Goal: Task Accomplishment & Management: Manage account settings

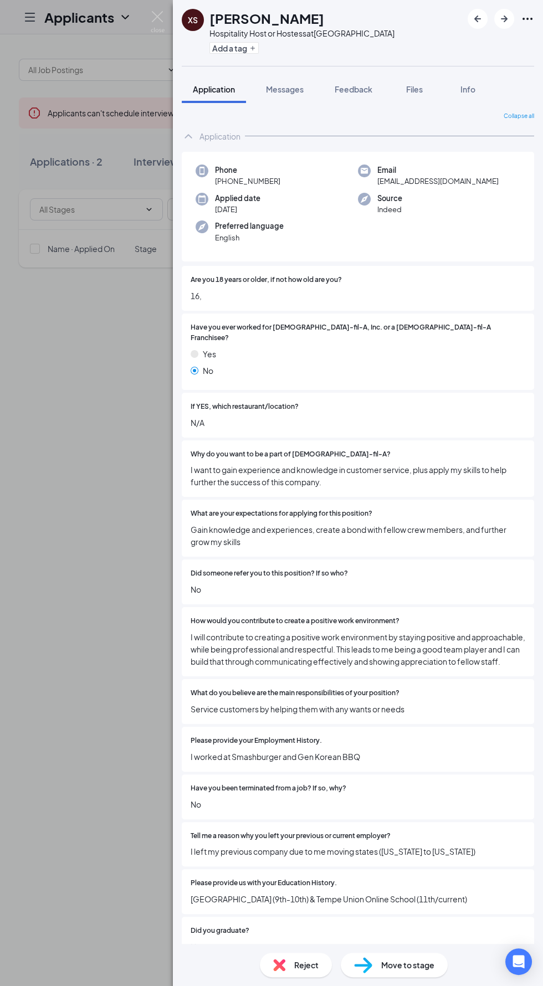
click at [156, 18] on img at bounding box center [158, 22] width 14 height 22
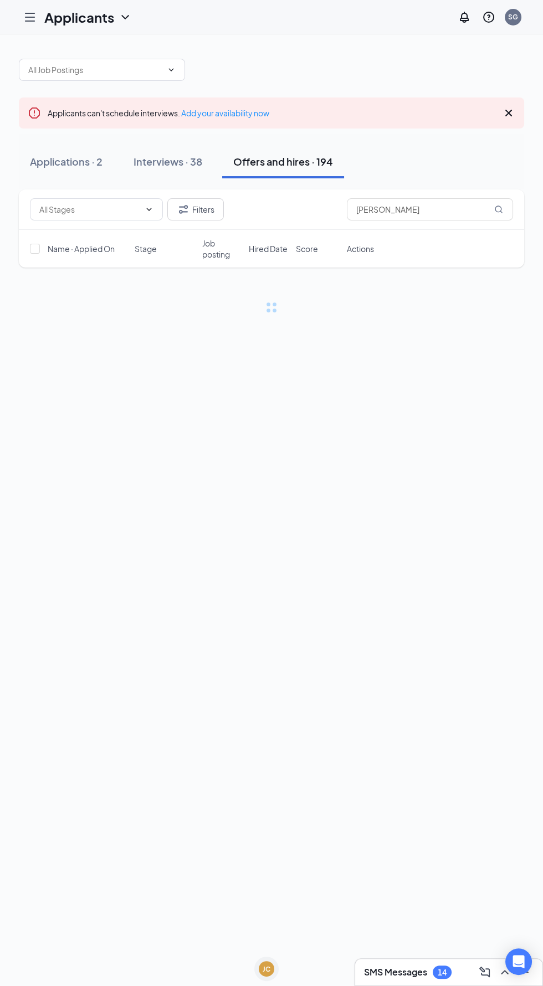
click at [32, 19] on icon "Hamburger" at bounding box center [29, 17] width 13 height 13
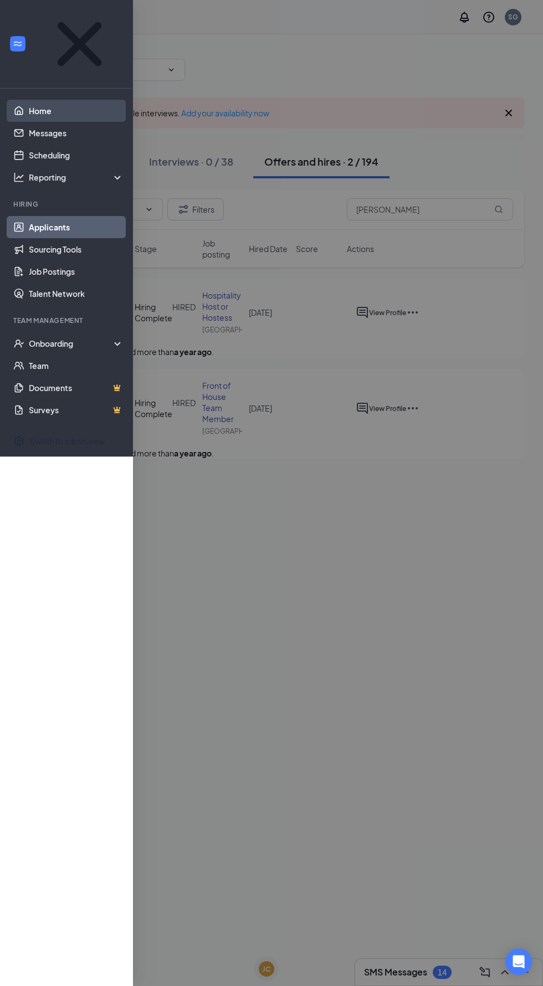
click at [90, 100] on link "Home" at bounding box center [76, 111] width 95 height 22
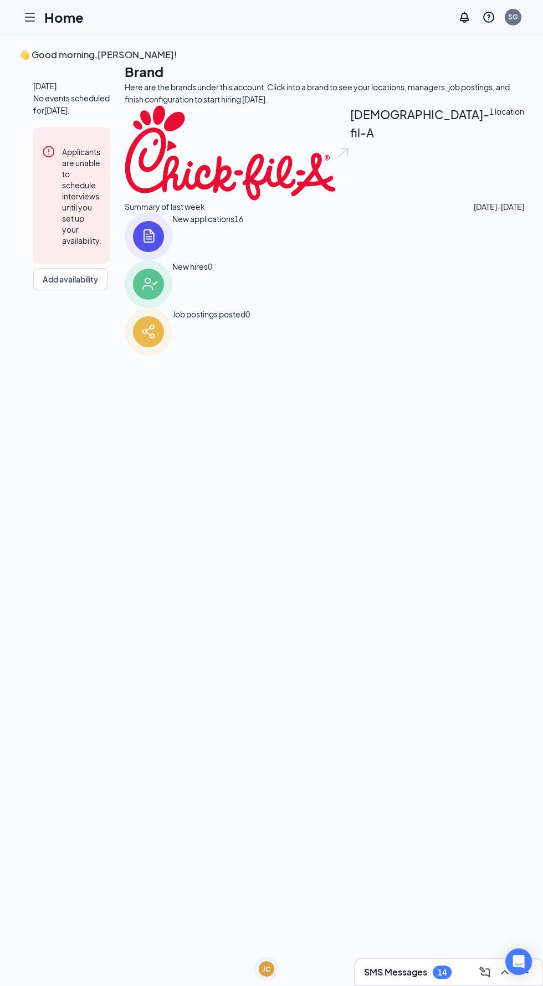
click at [32, 17] on icon "Hamburger" at bounding box center [29, 17] width 9 height 8
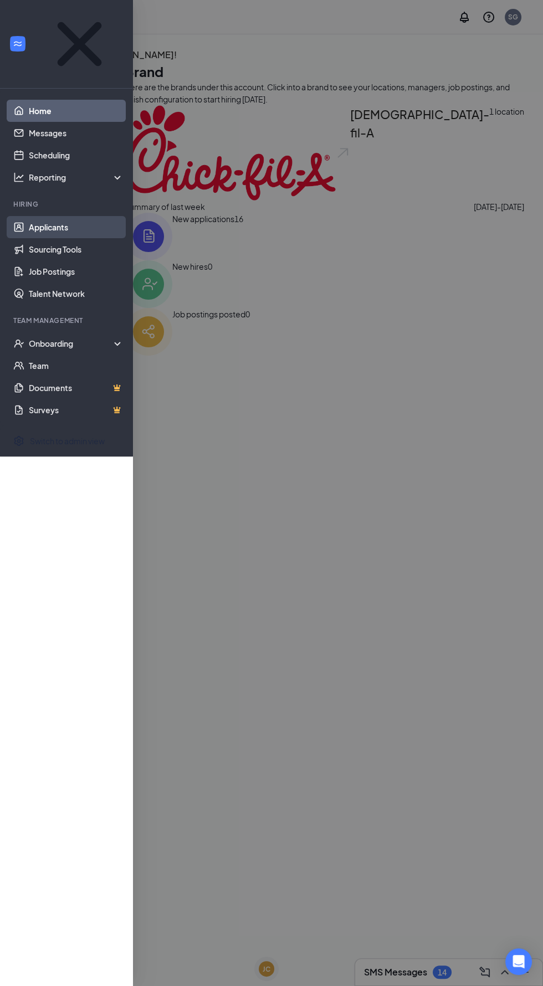
click at [68, 216] on link "Applicants" at bounding box center [76, 227] width 95 height 22
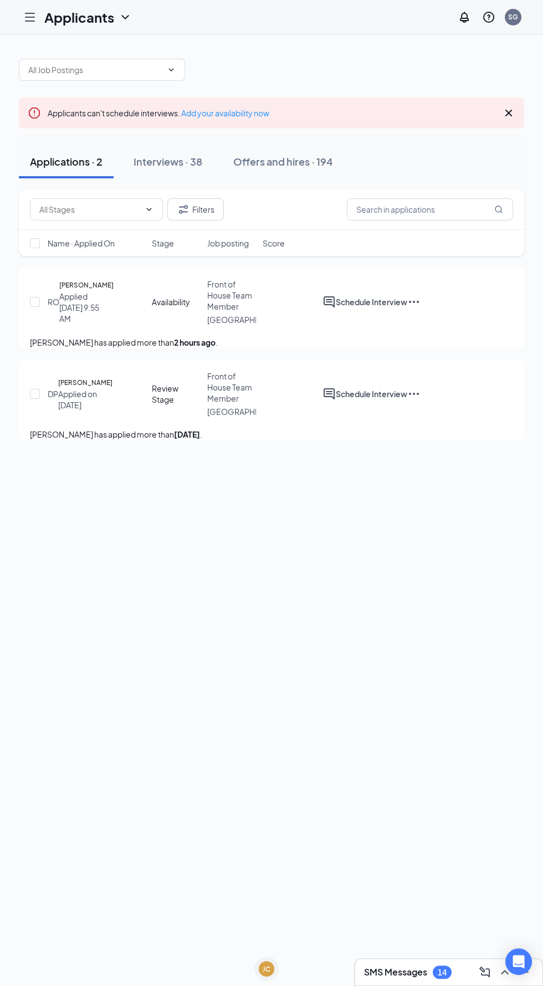
click at [88, 410] on div "Applied on [DATE]" at bounding box center [82, 399] width 48 height 22
click at [84, 388] on h5 "[PERSON_NAME]" at bounding box center [85, 382] width 54 height 11
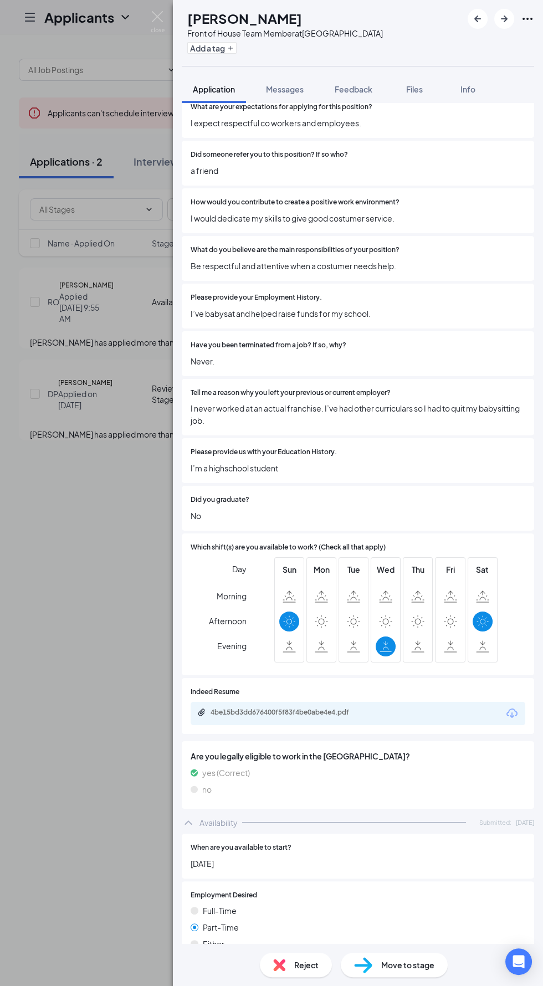
scroll to position [402, 0]
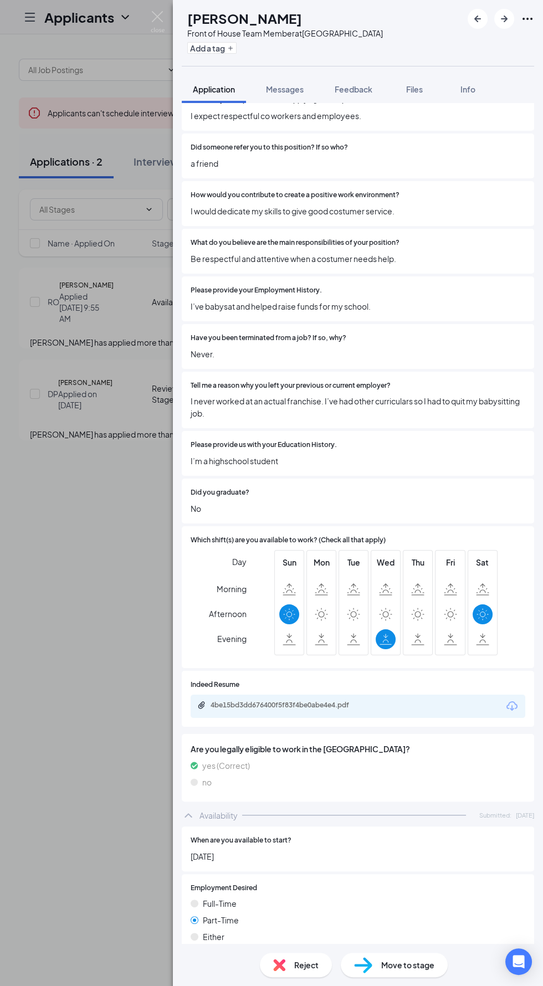
click at [55, 634] on div "DP [PERSON_NAME] Front of House Team Member at [GEOGRAPHIC_DATA] Add a tag Appl…" at bounding box center [271, 493] width 543 height 986
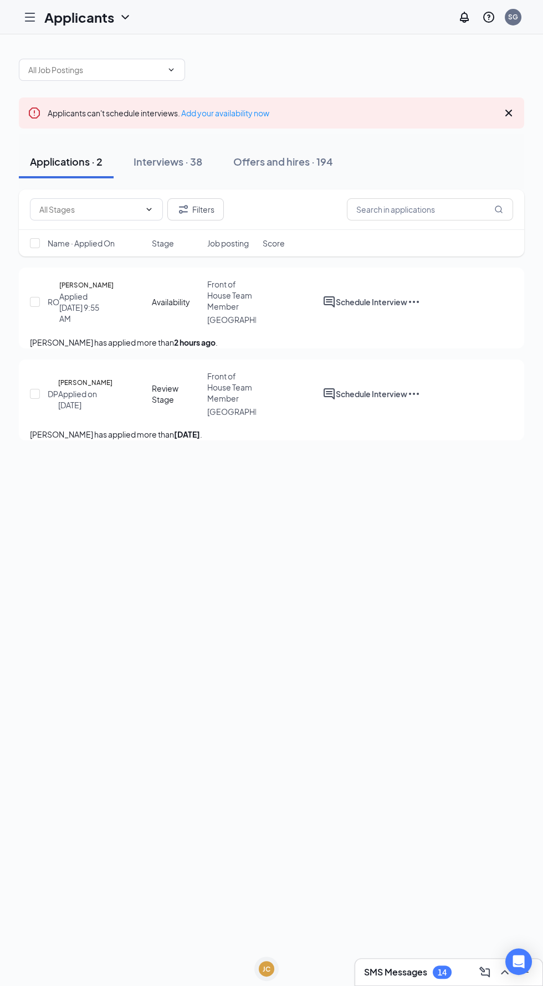
click at [90, 285] on h5 "[PERSON_NAME]" at bounding box center [86, 285] width 54 height 11
